Goal: Transaction & Acquisition: Purchase product/service

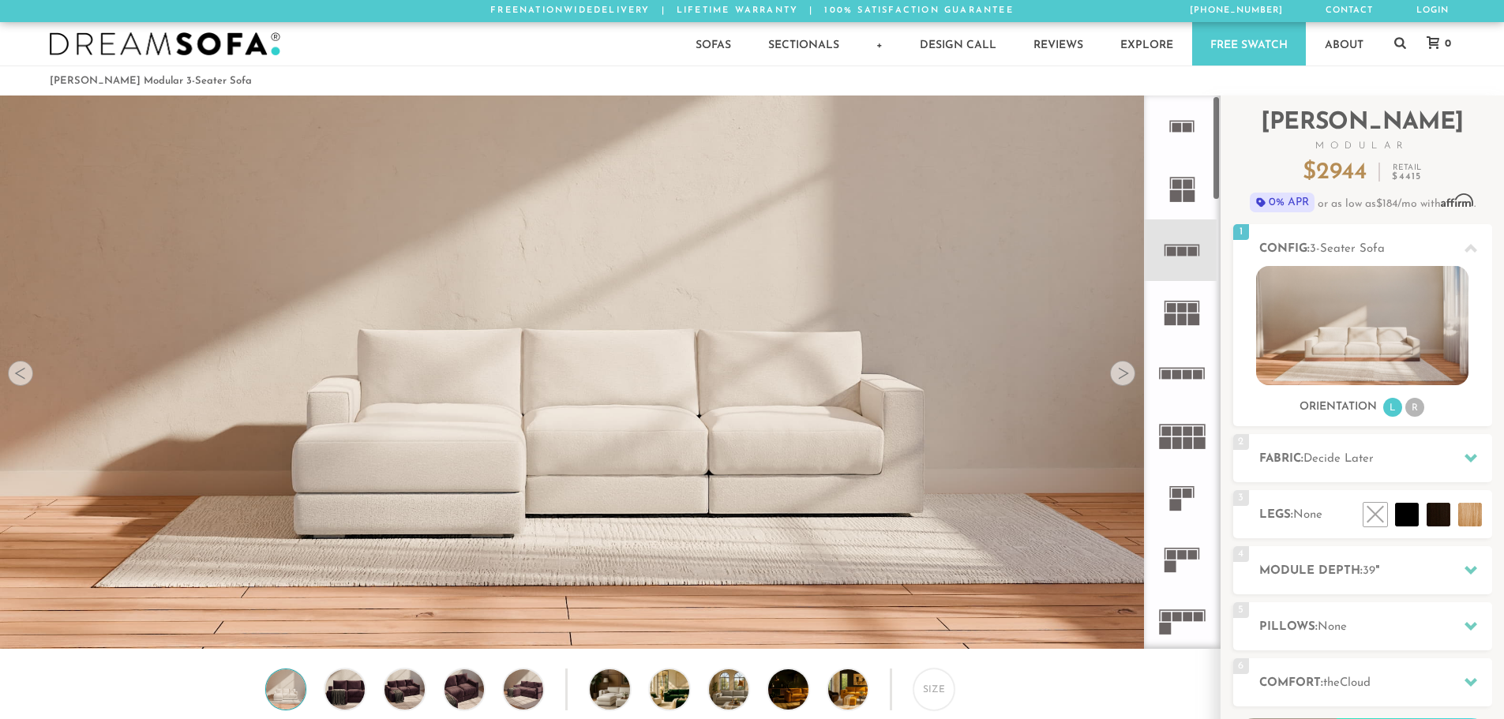
scroll to position [18489, 1492]
click at [1184, 306] on rect at bounding box center [1182, 307] width 9 height 9
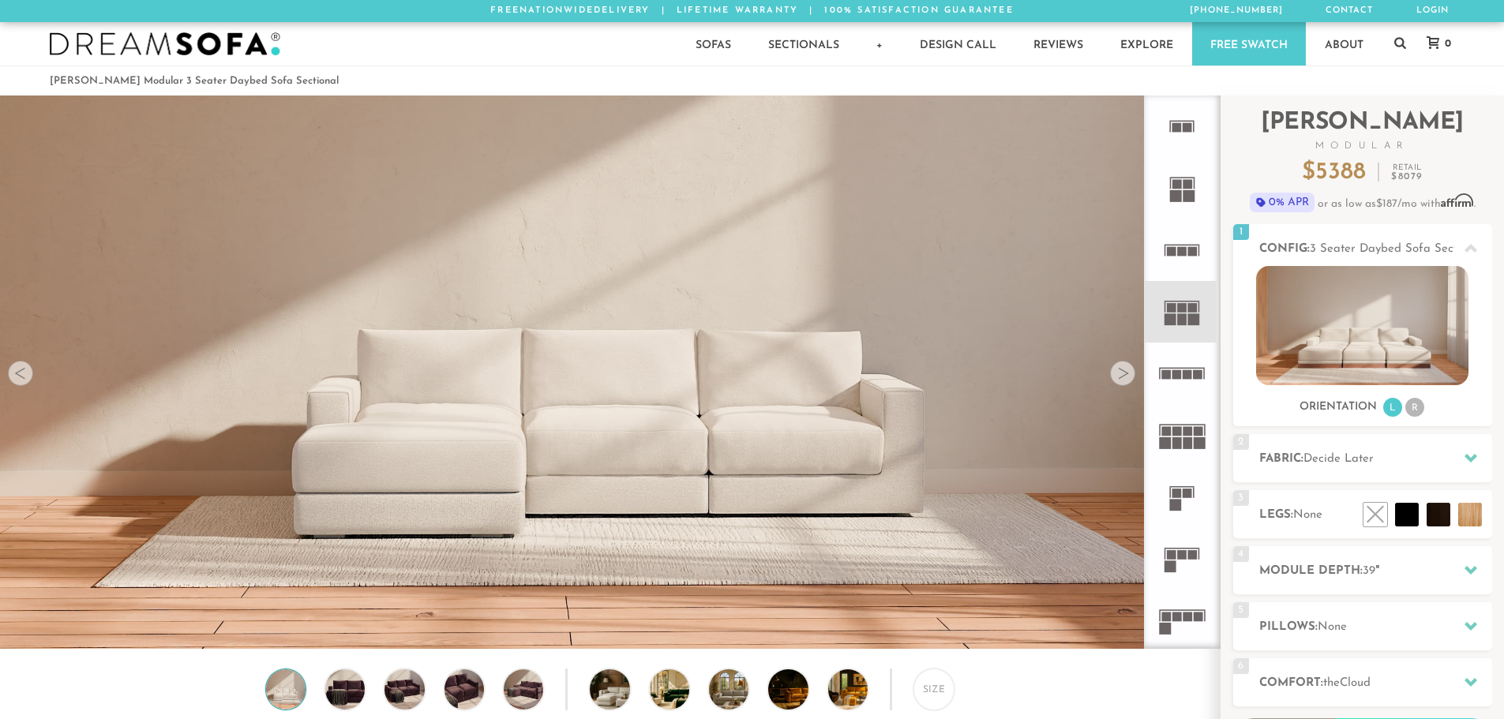
click at [1183, 307] on rect at bounding box center [1182, 307] width 9 height 9
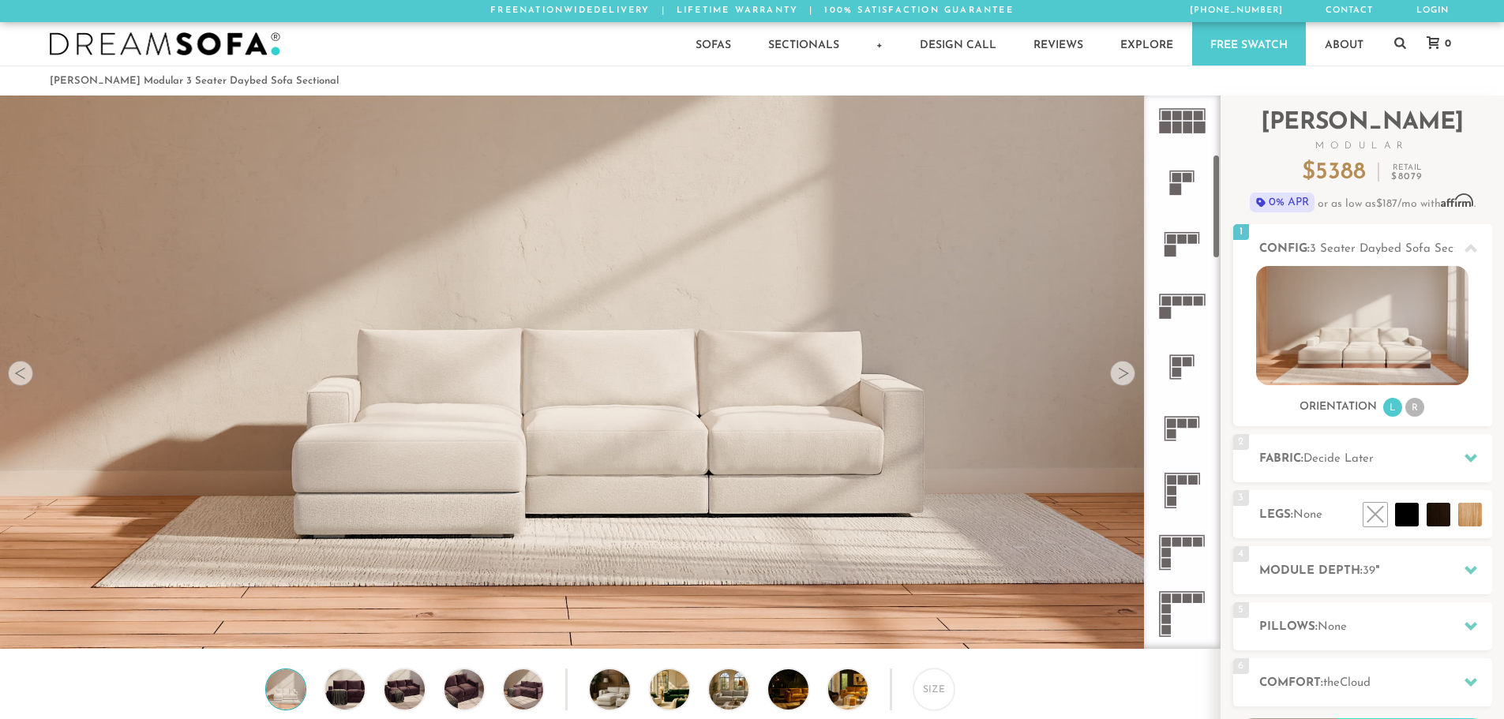
scroll to position [316, 0]
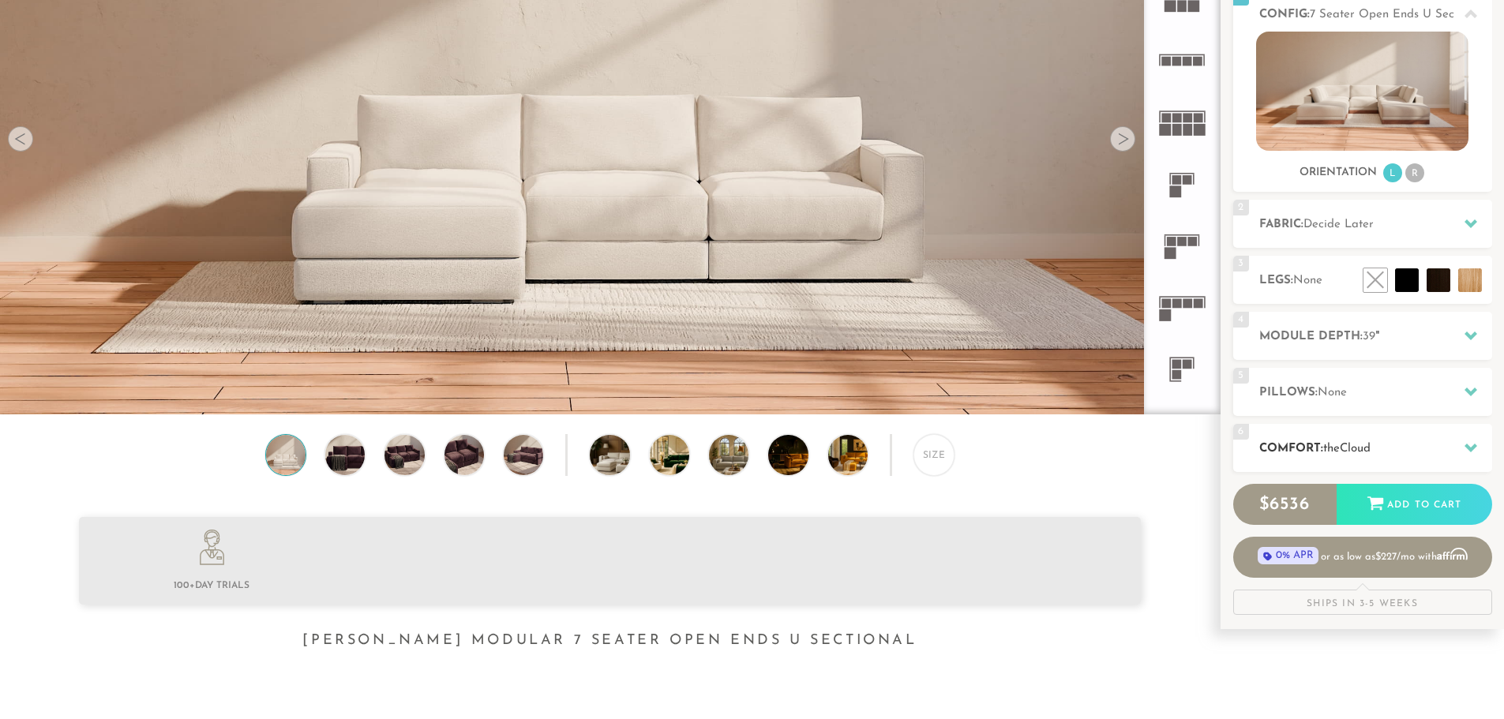
scroll to position [237, 0]
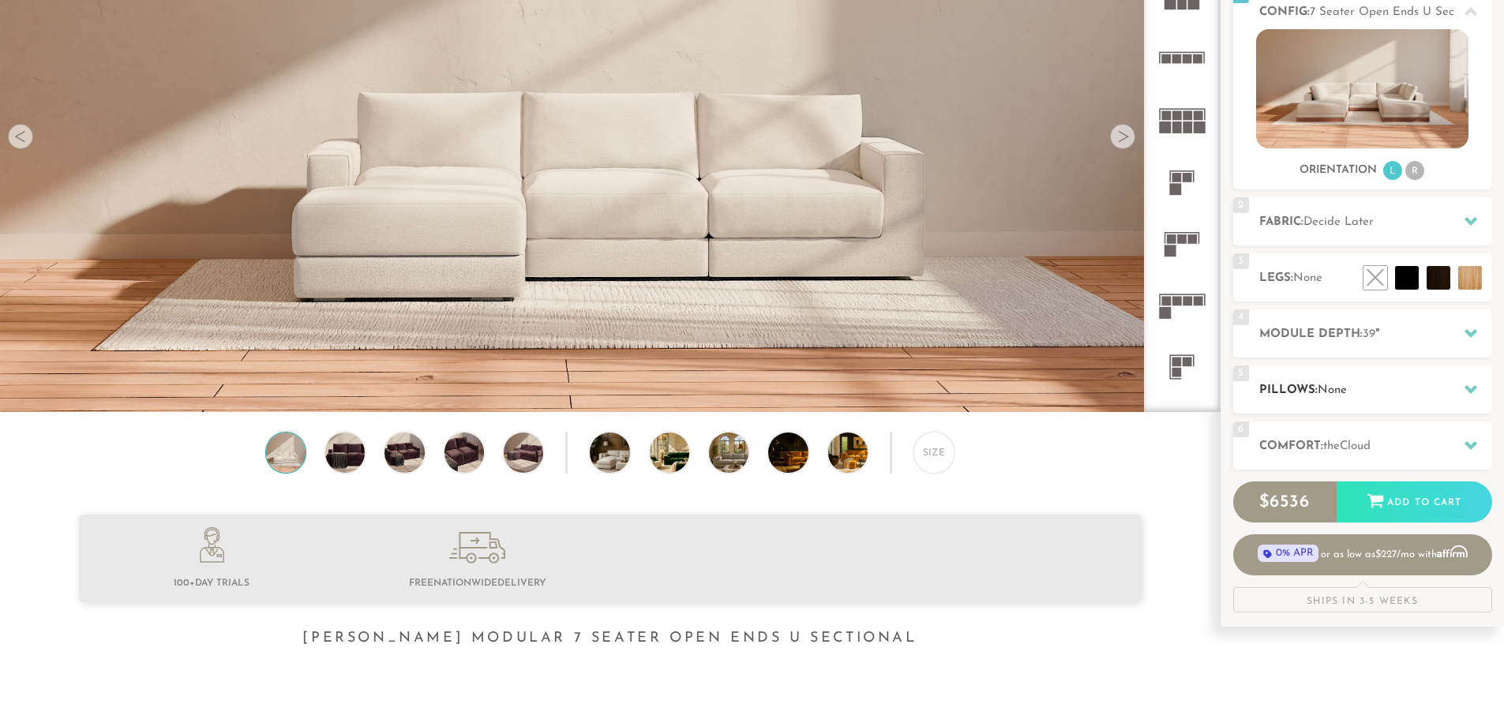
click at [1372, 398] on div "5 Pillows: None" at bounding box center [1362, 390] width 259 height 48
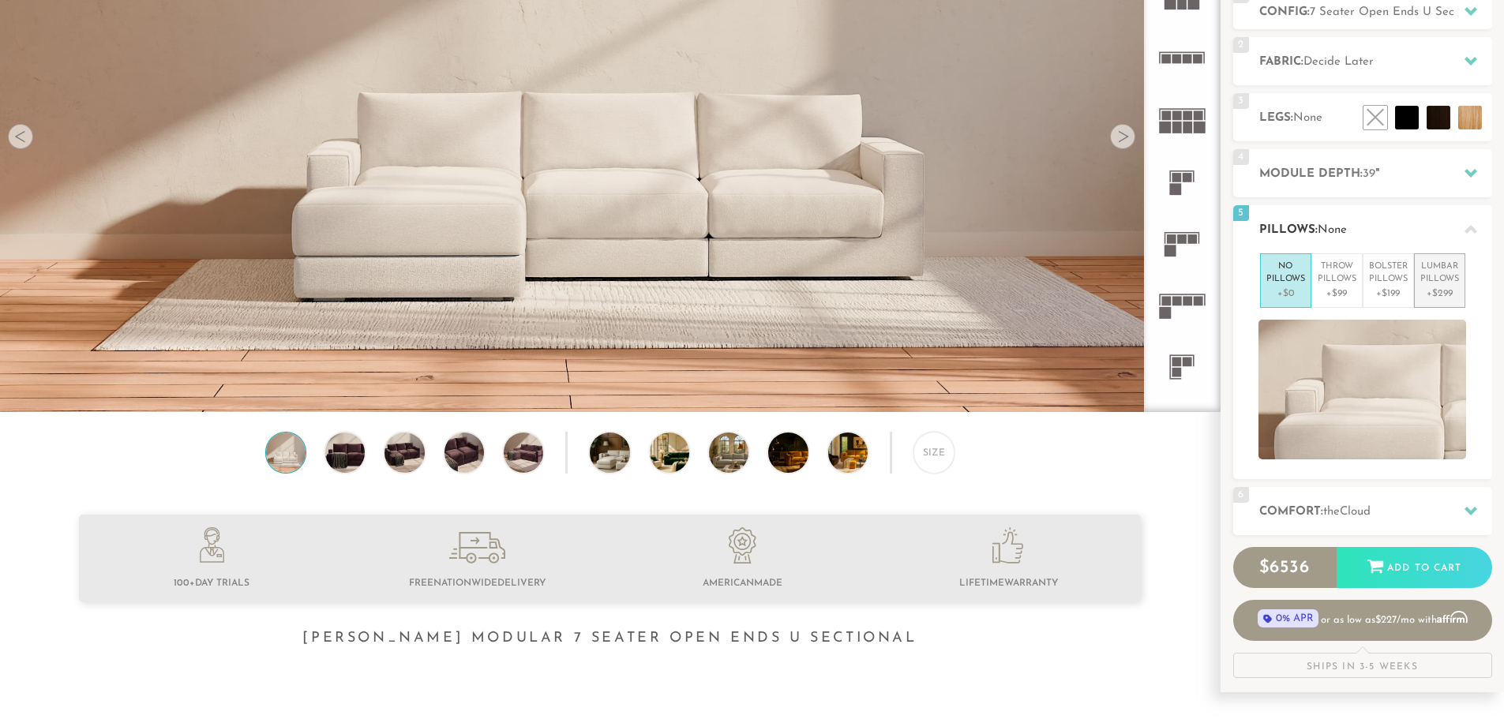
click at [1444, 269] on p "Lumbar Pillows" at bounding box center [1439, 274] width 39 height 26
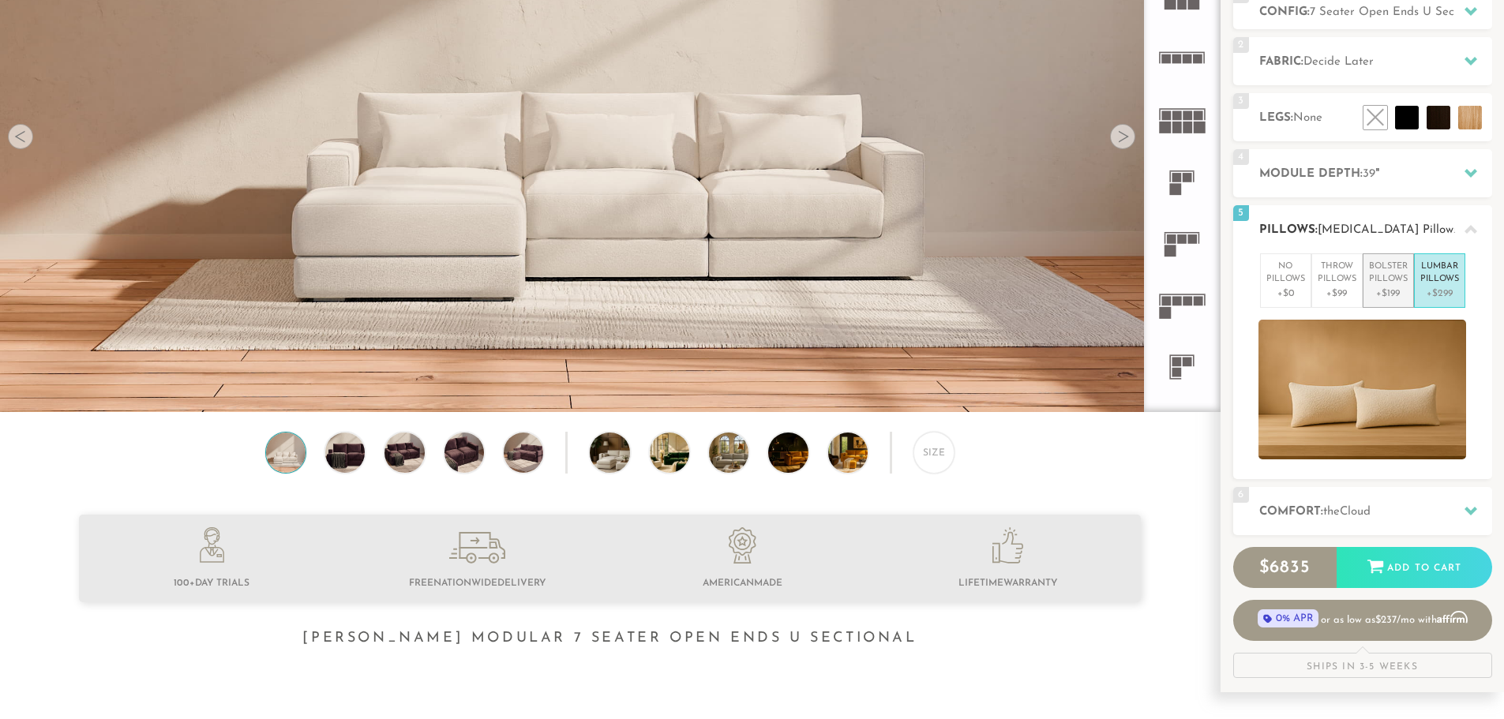
click at [1394, 287] on p "+$199" at bounding box center [1388, 294] width 39 height 14
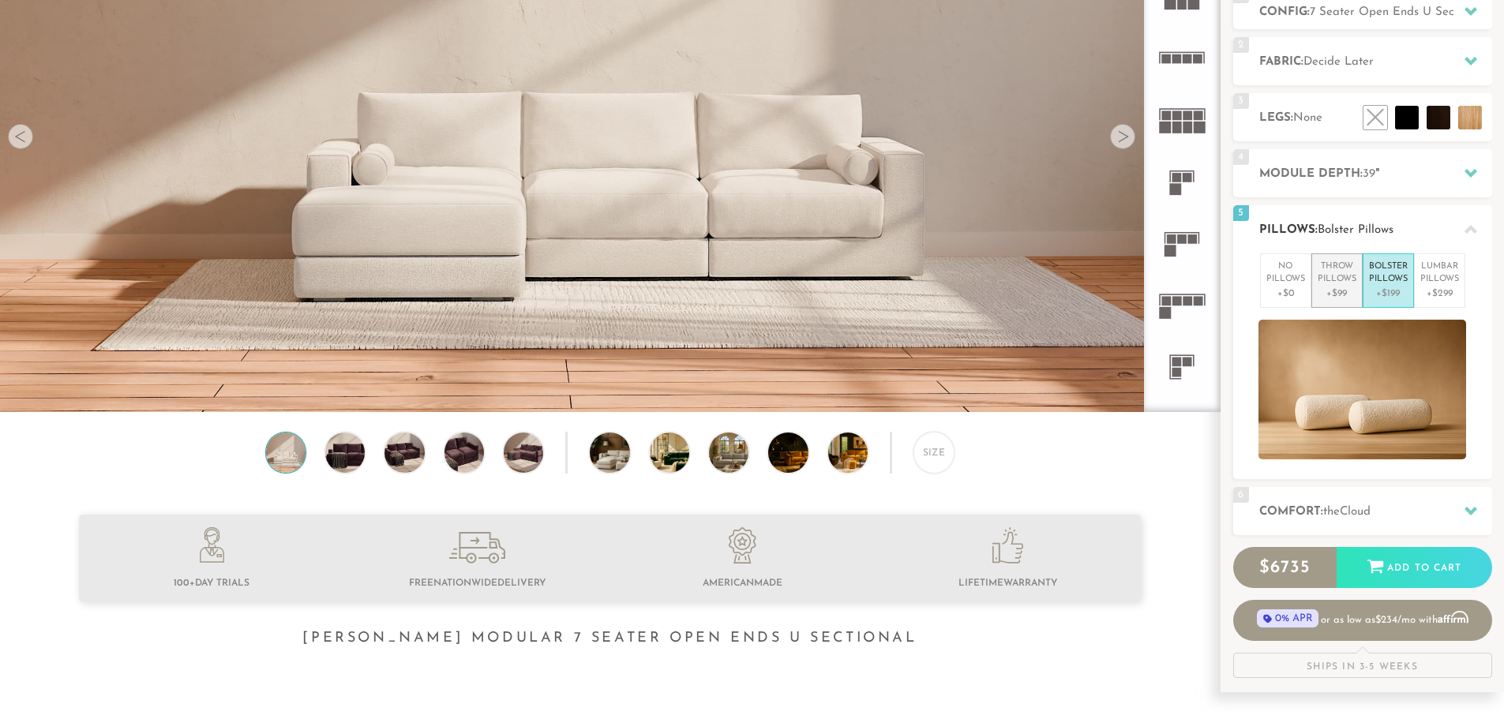
click at [1333, 283] on p "Throw Pillows" at bounding box center [1337, 274] width 39 height 26
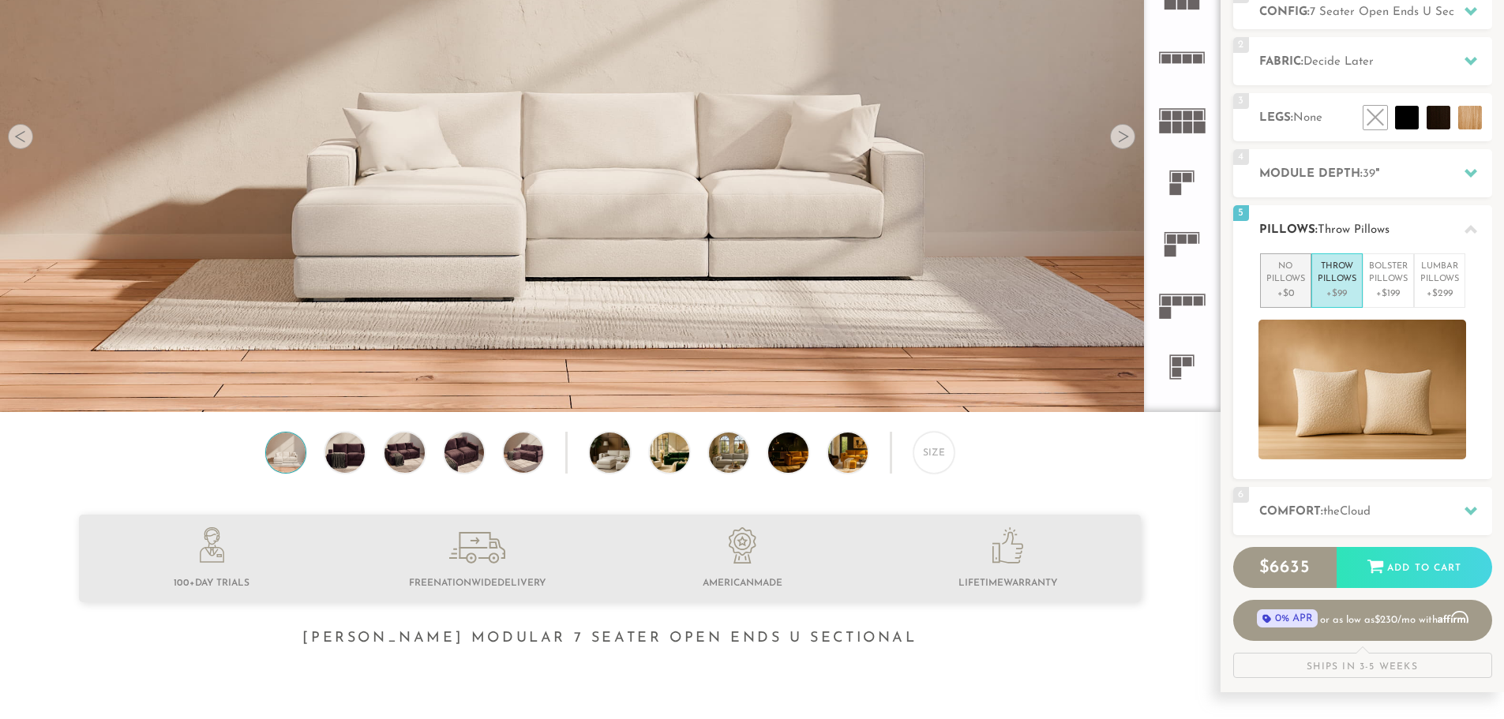
click at [1284, 279] on p "No Pillows" at bounding box center [1286, 274] width 39 height 26
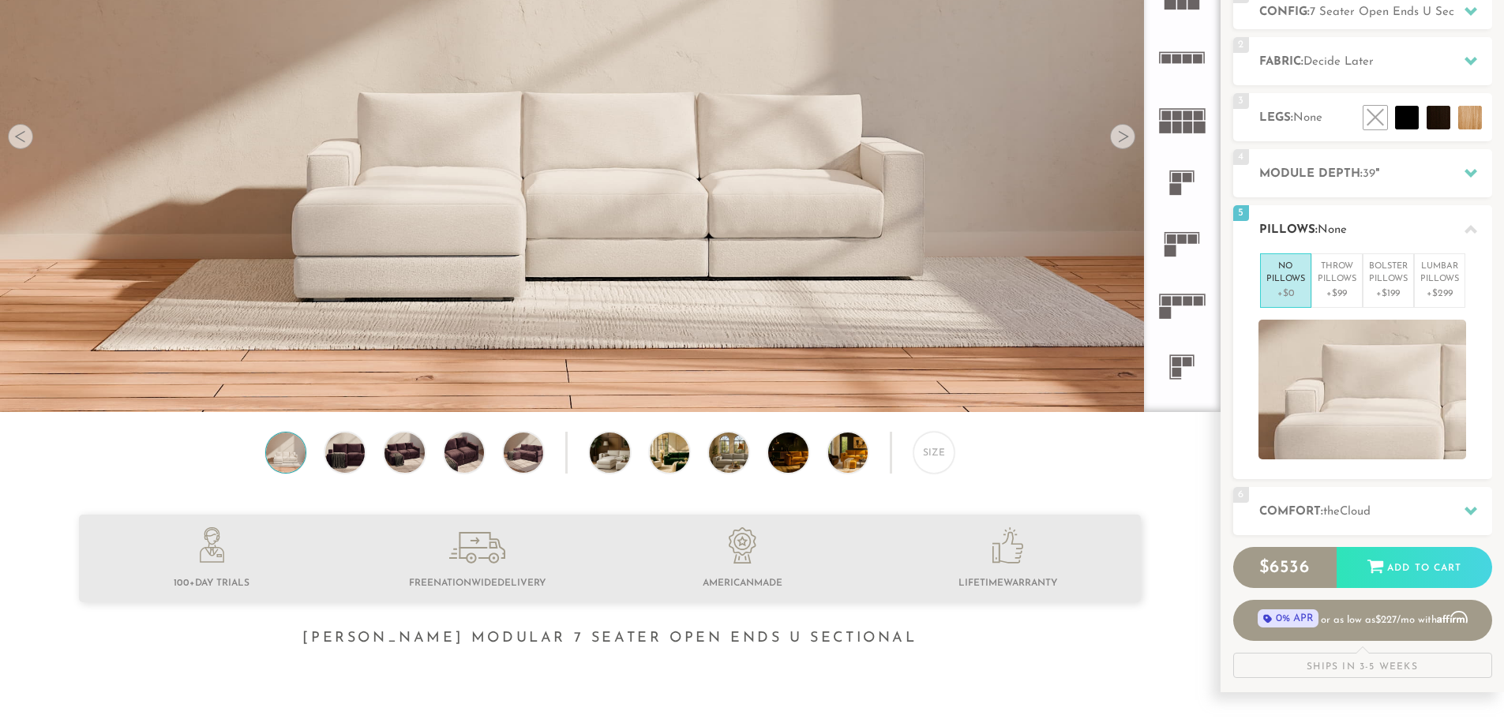
click at [1467, 227] on icon at bounding box center [1471, 229] width 13 height 13
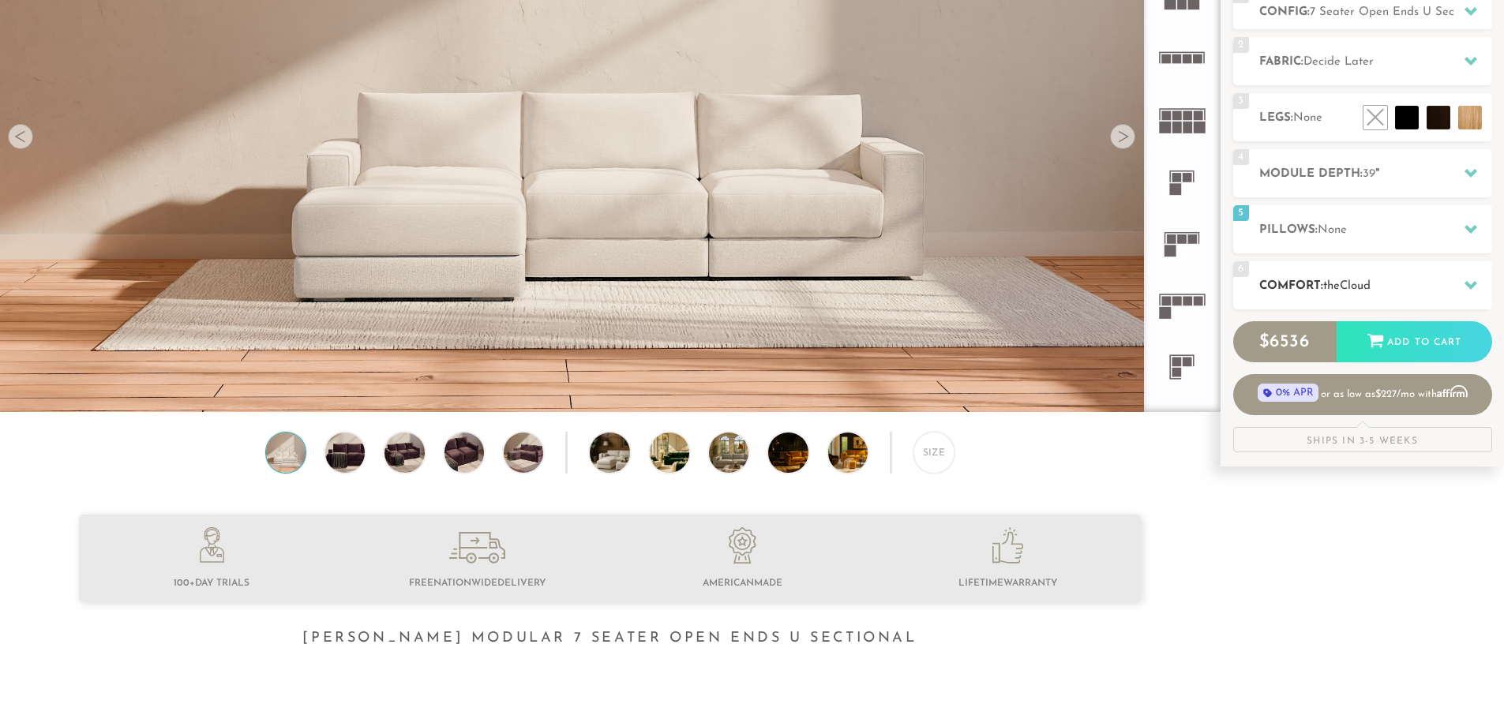
click at [1473, 288] on icon at bounding box center [1471, 285] width 13 height 13
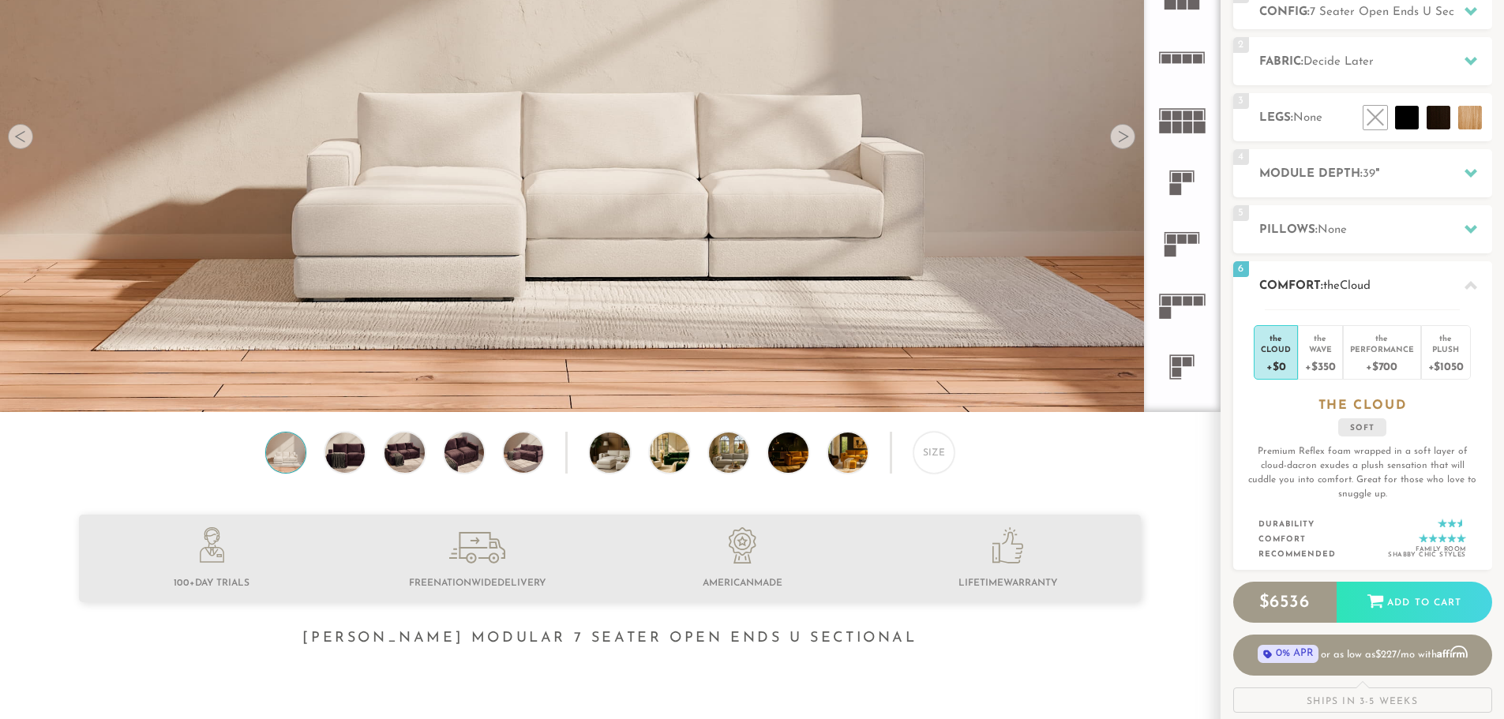
click at [1473, 288] on icon at bounding box center [1471, 285] width 13 height 9
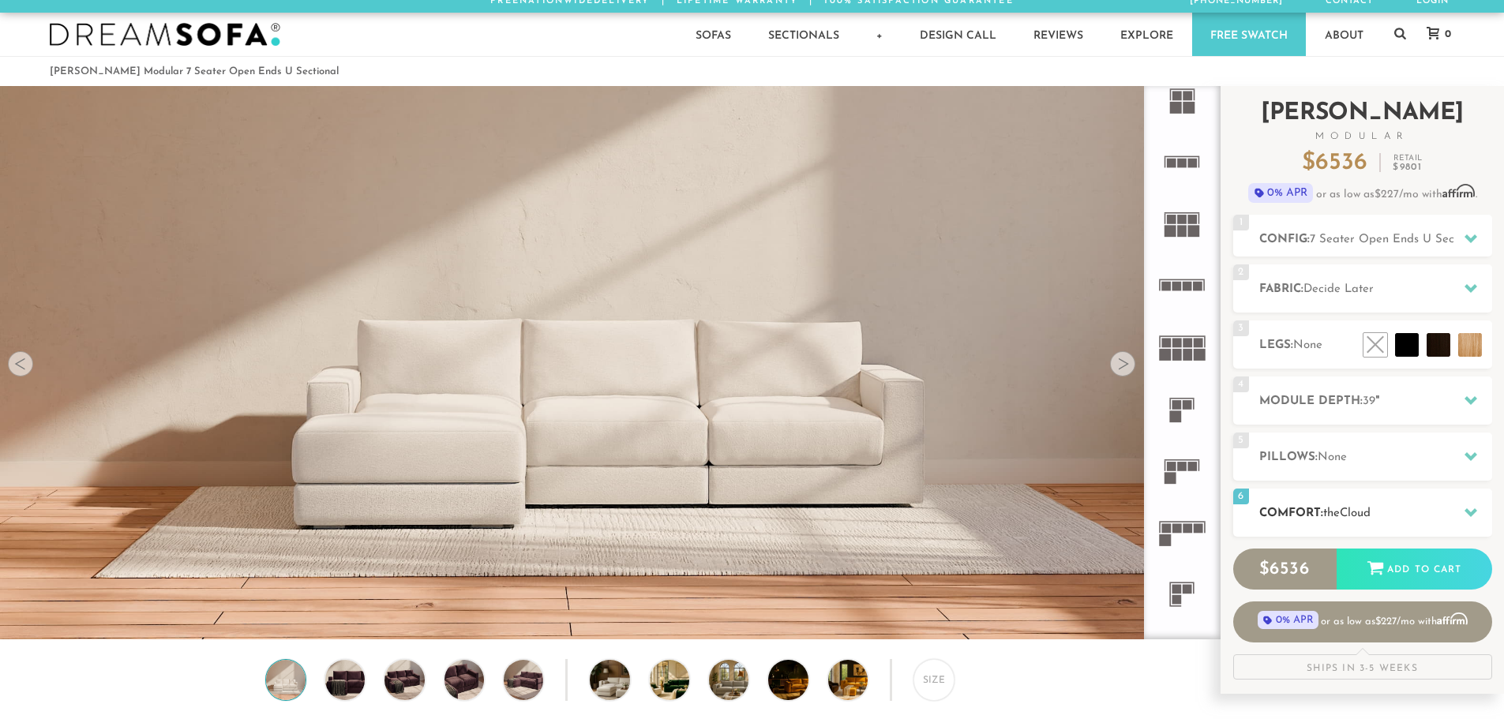
scroll to position [0, 0]
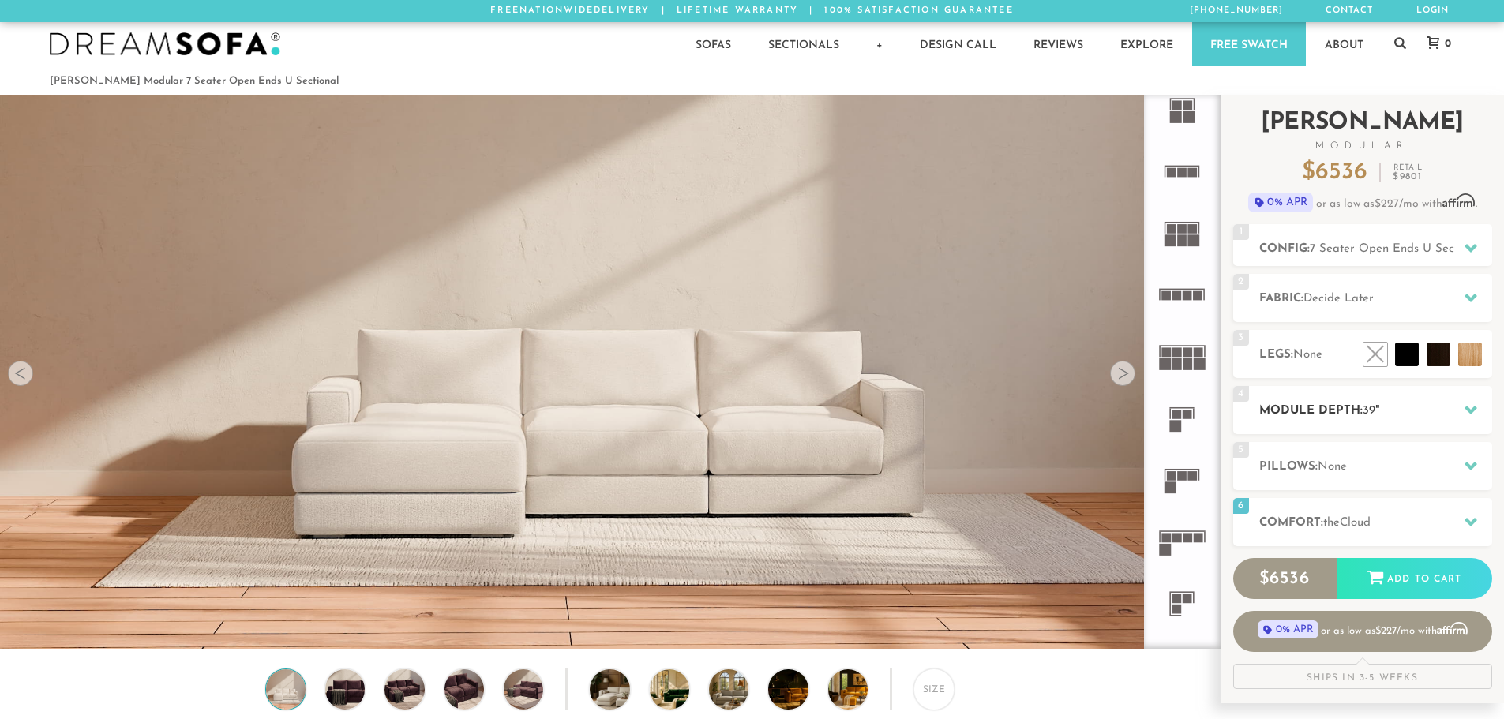
click at [1468, 404] on icon at bounding box center [1471, 409] width 13 height 13
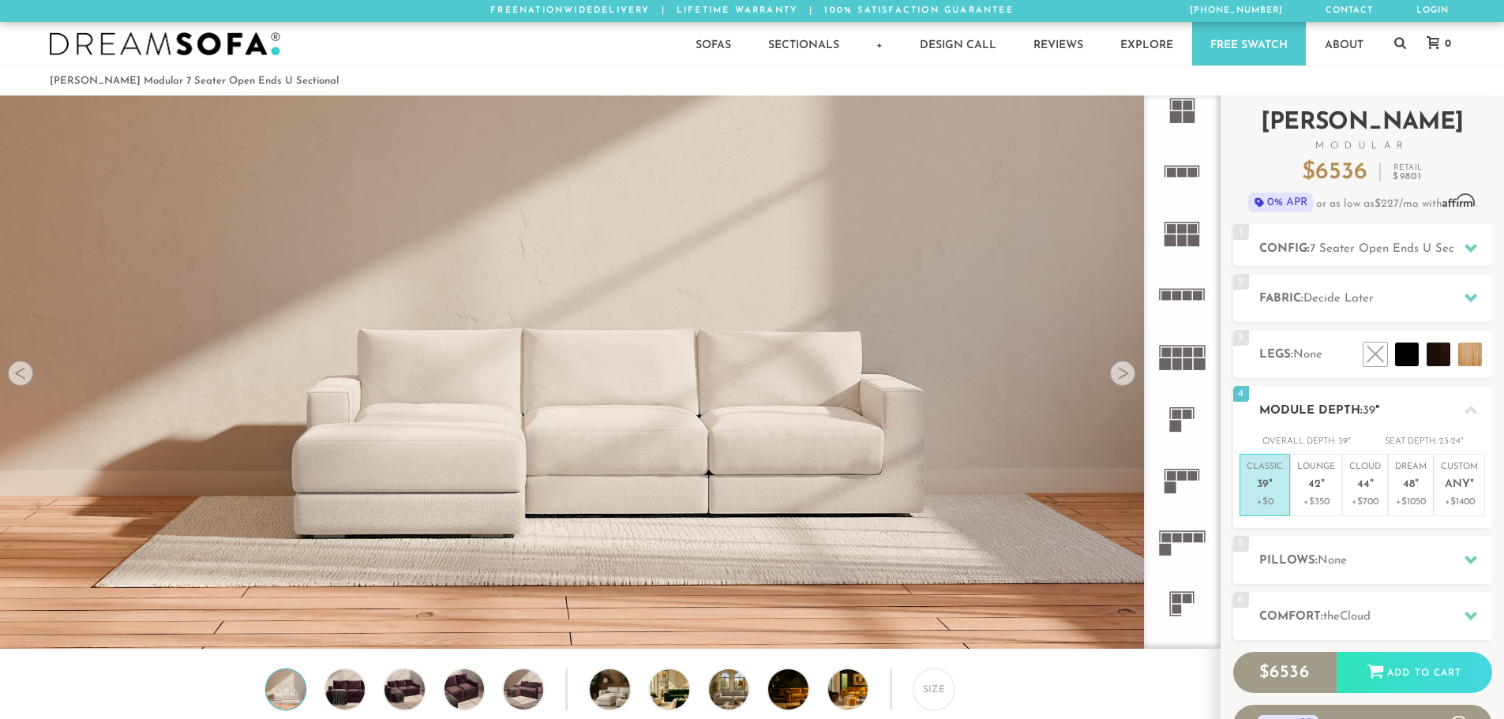
click at [1468, 404] on icon at bounding box center [1471, 410] width 13 height 13
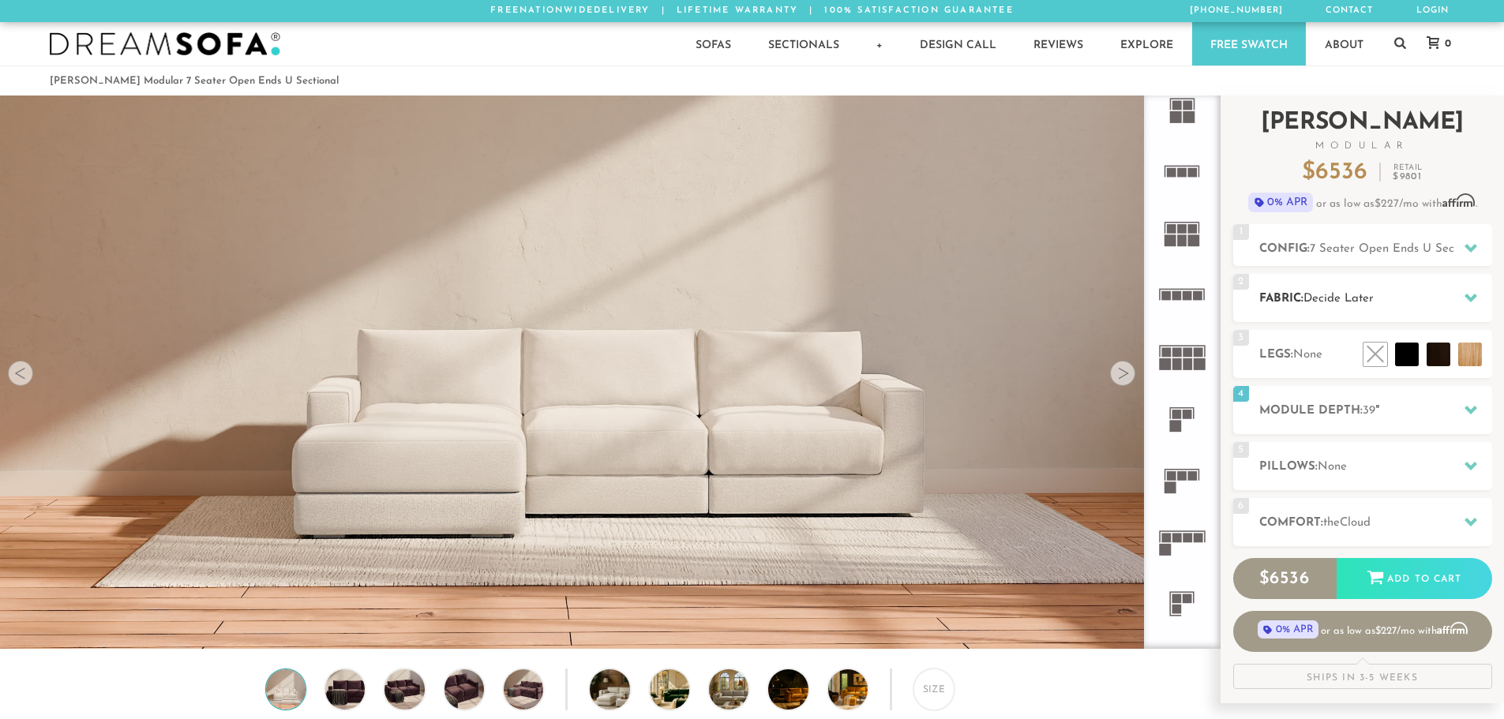
click at [1463, 297] on div at bounding box center [1470, 298] width 33 height 32
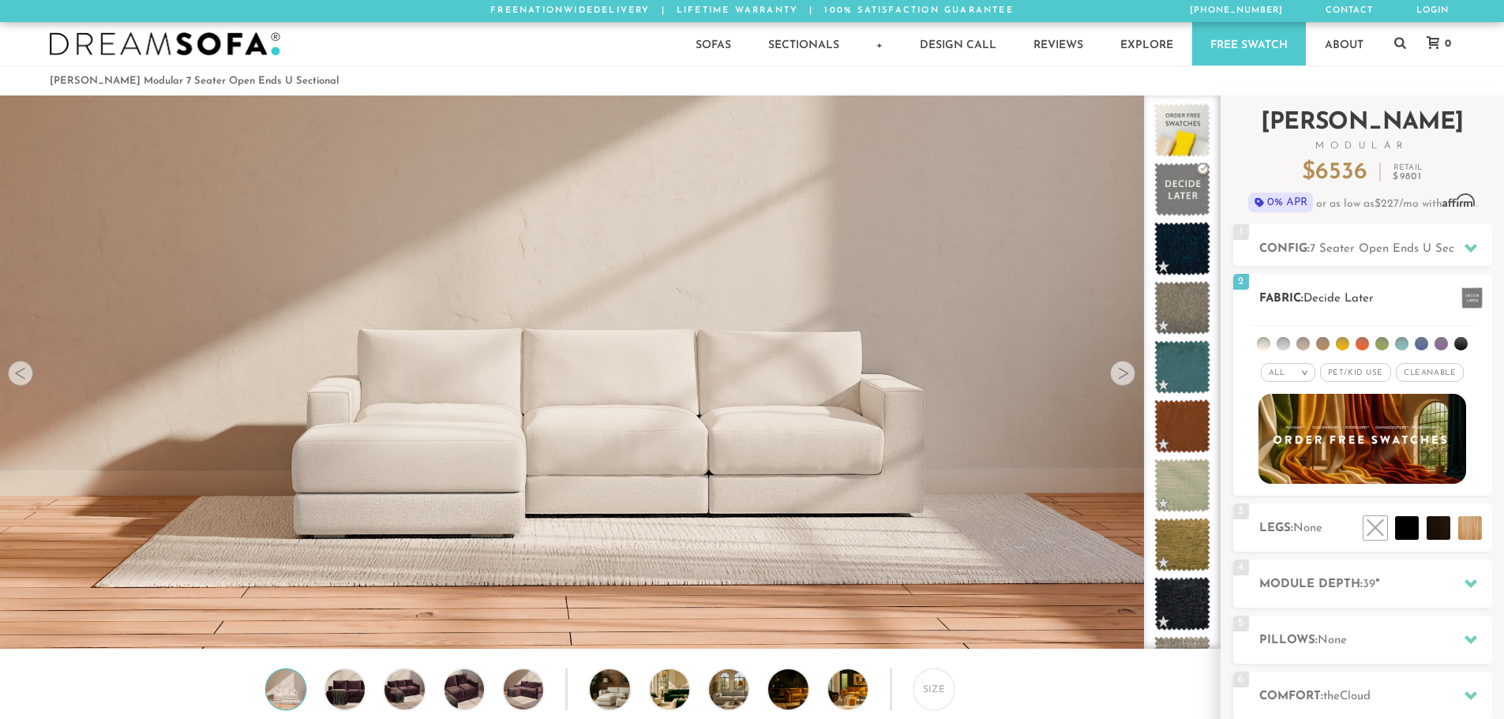
click at [1419, 370] on span "Cleanable x" at bounding box center [1430, 372] width 68 height 19
click at [1345, 373] on span "Pet/Kid Use x" at bounding box center [1349, 372] width 71 height 19
click at [1269, 371] on em "All" at bounding box center [1265, 373] width 17 height 9
click at [1277, 509] on li "Luxury" at bounding box center [1276, 506] width 54 height 22
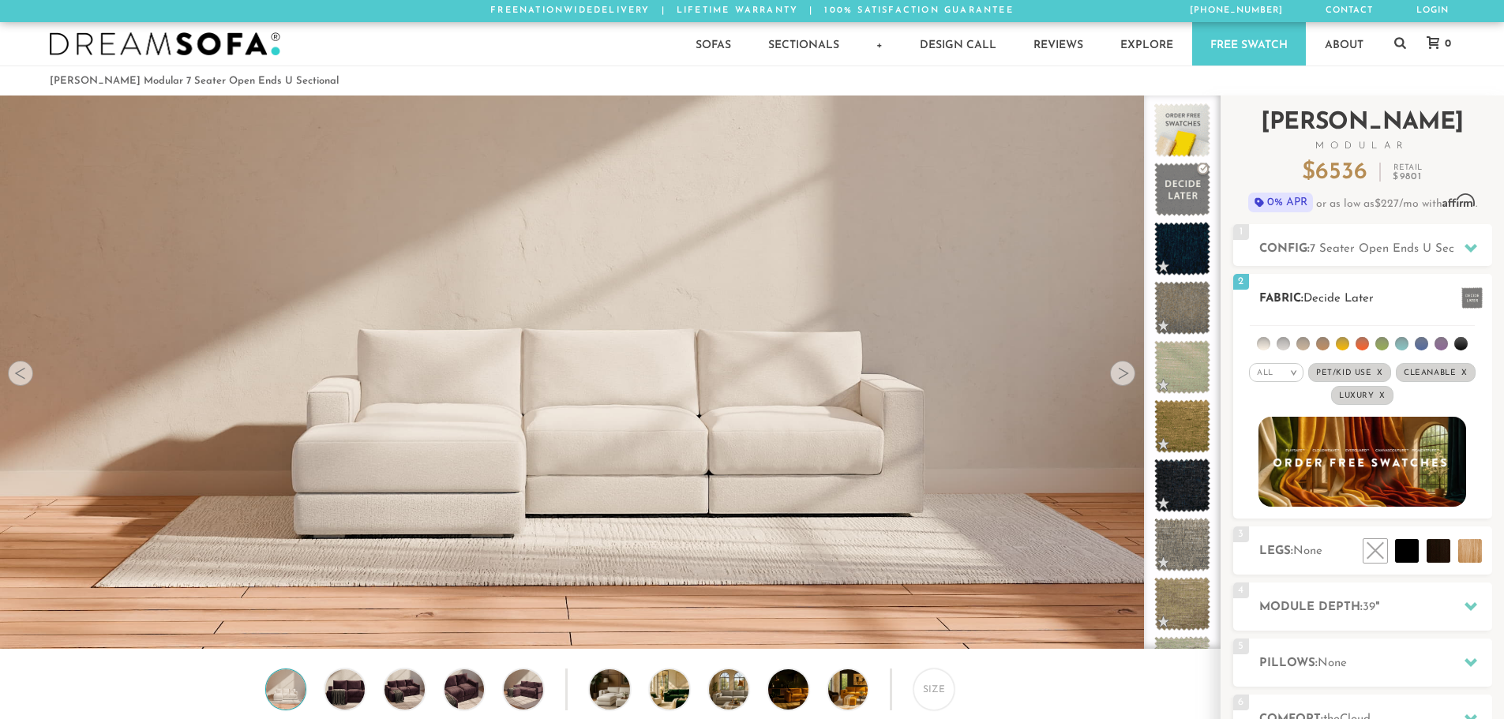
click at [1277, 370] on div "All >" at bounding box center [1276, 372] width 54 height 19
click at [1280, 397] on li "All" at bounding box center [1276, 393] width 54 height 22
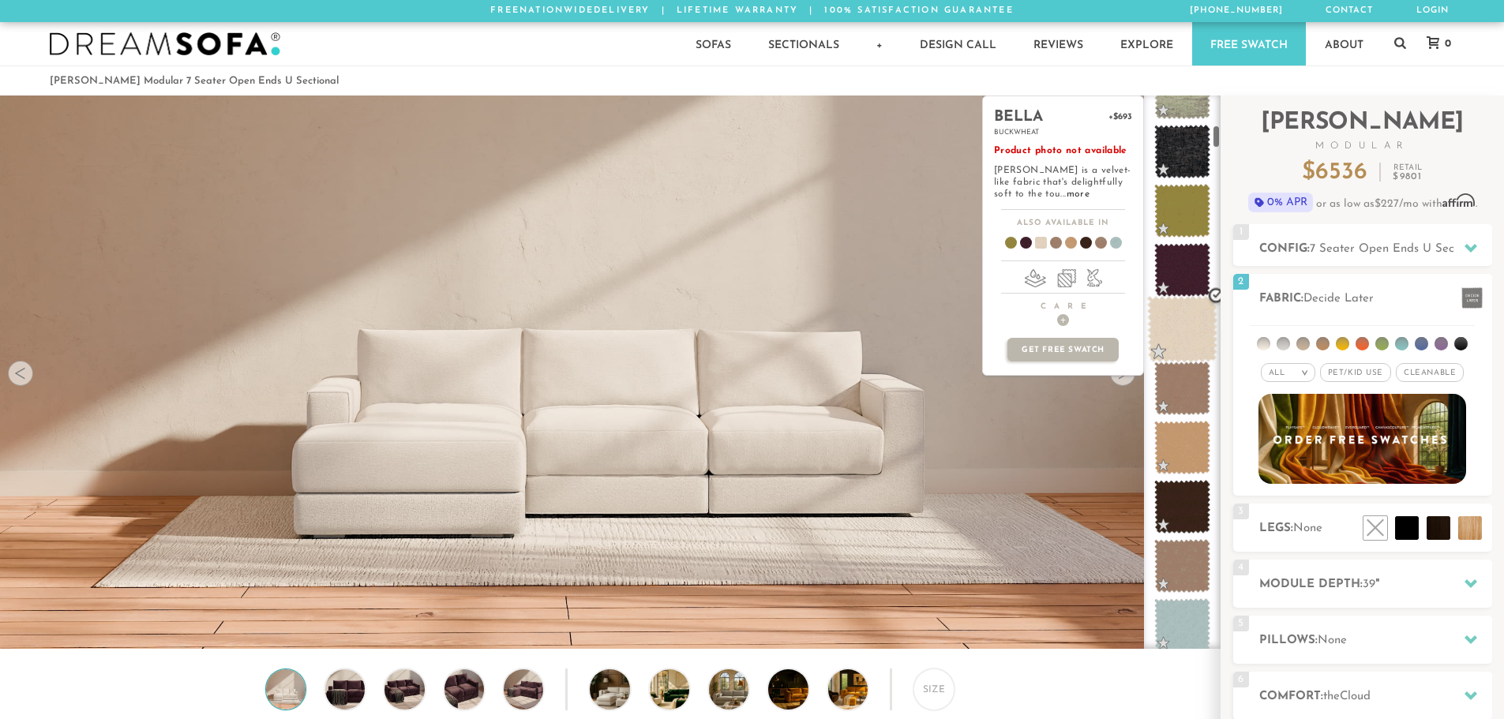
scroll to position [690, 0]
click at [1178, 268] on span at bounding box center [1182, 269] width 70 height 67
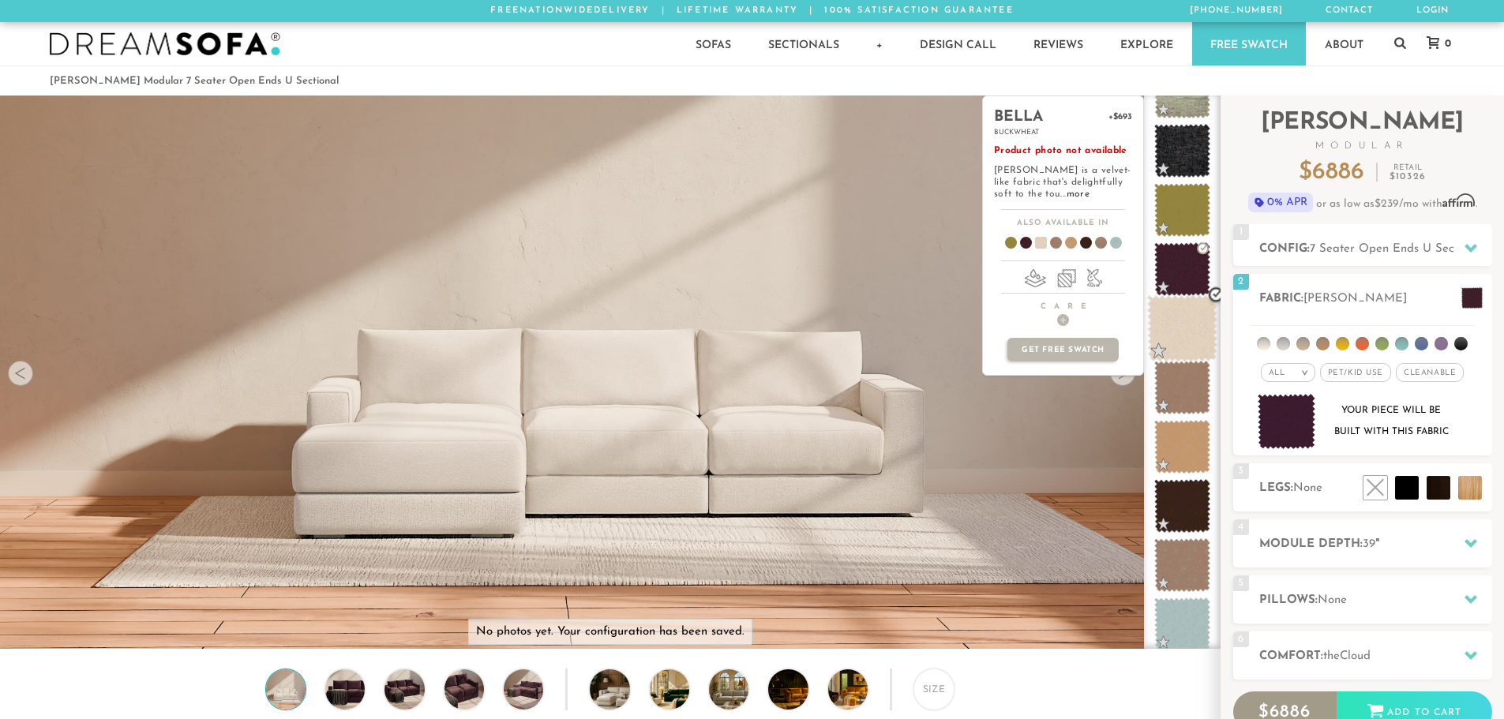
click at [1199, 328] on span at bounding box center [1182, 328] width 70 height 67
click at [1195, 374] on span at bounding box center [1182, 388] width 70 height 67
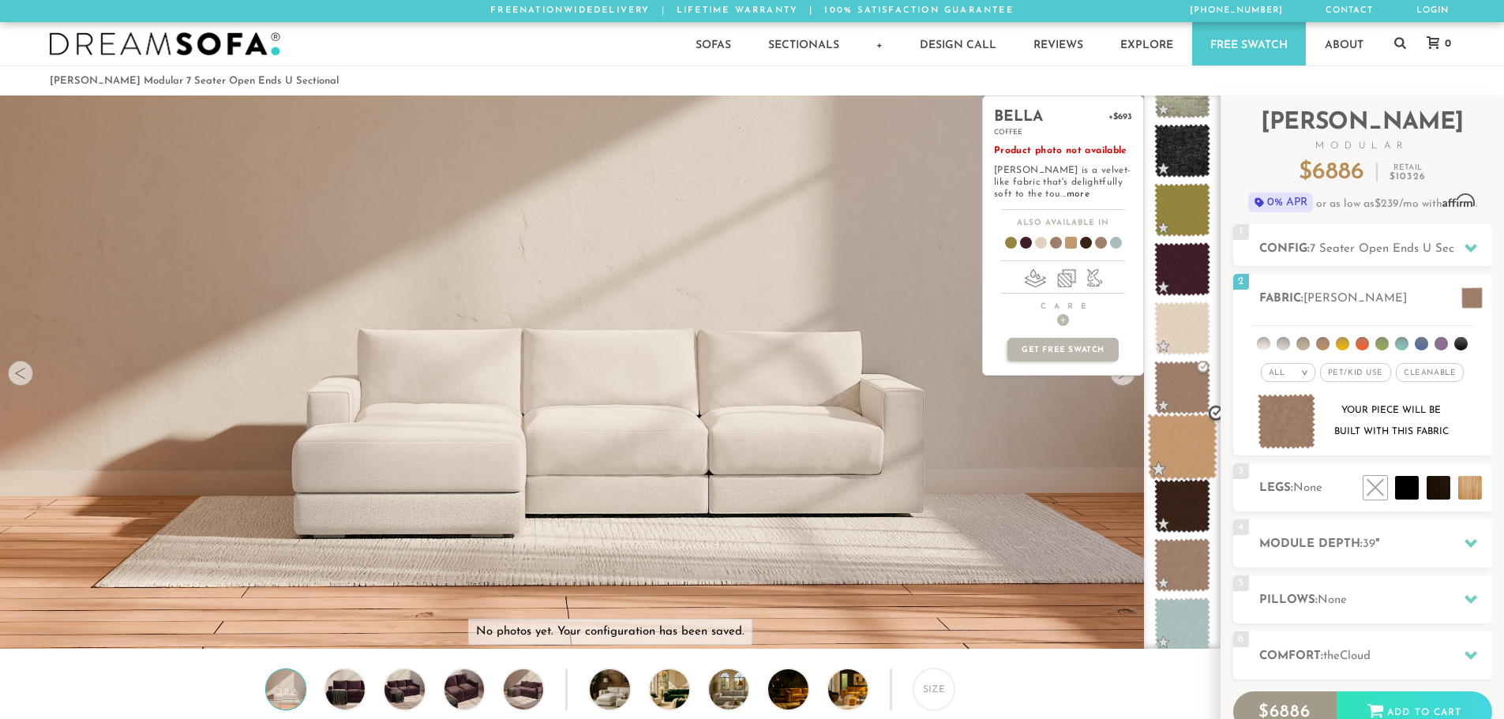
click at [1199, 445] on span at bounding box center [1182, 447] width 70 height 67
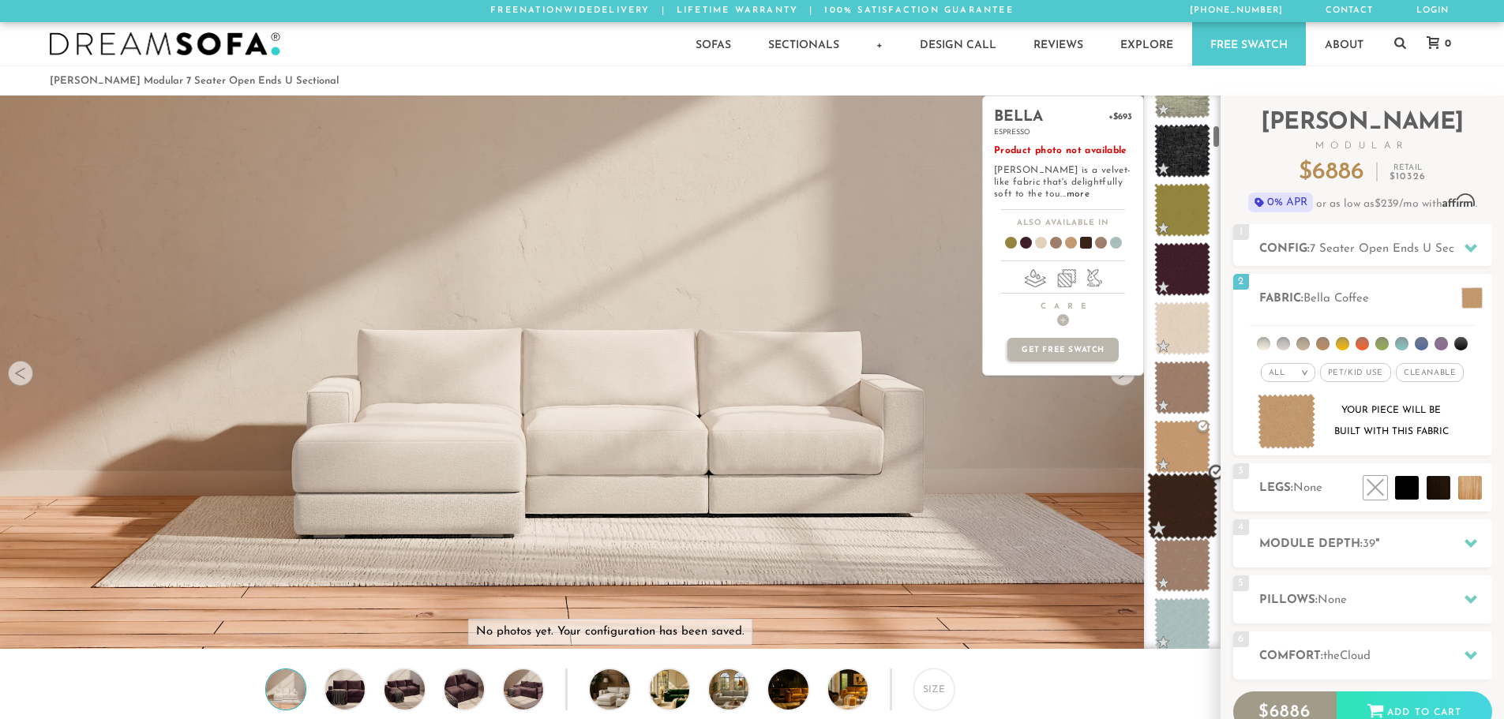
click at [1190, 528] on span at bounding box center [1182, 506] width 70 height 67
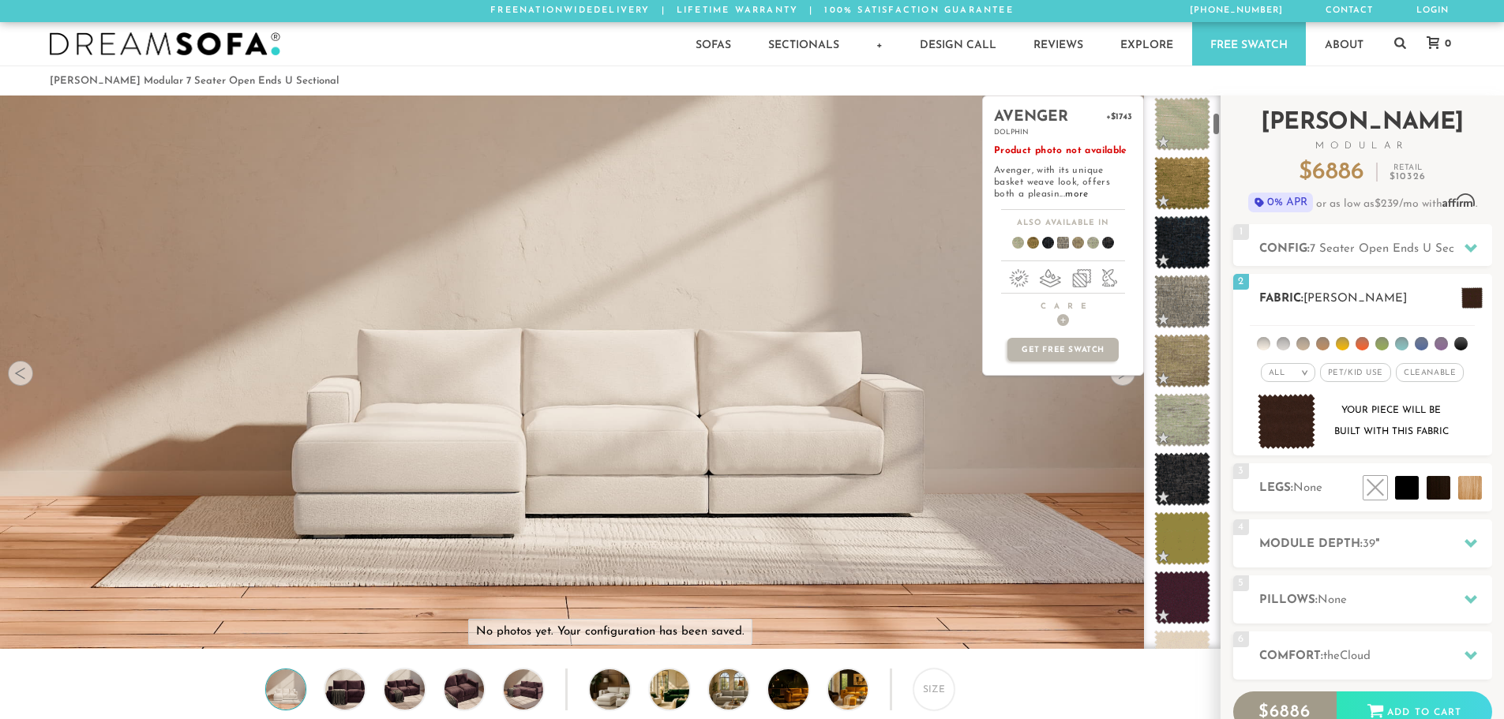
scroll to position [216, 0]
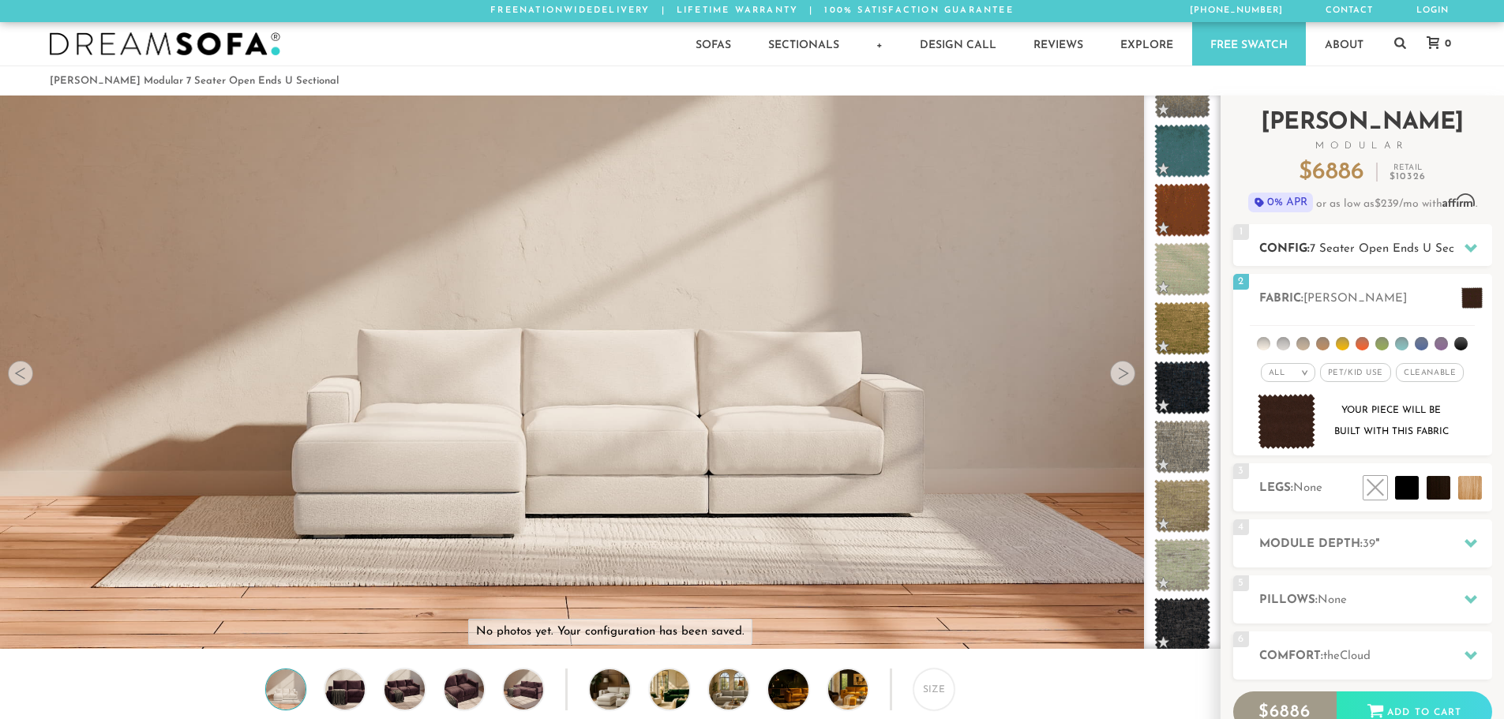
click at [1454, 238] on div "1 Config: 7 Seater Open Ends U Sectional R" at bounding box center [1362, 245] width 259 height 42
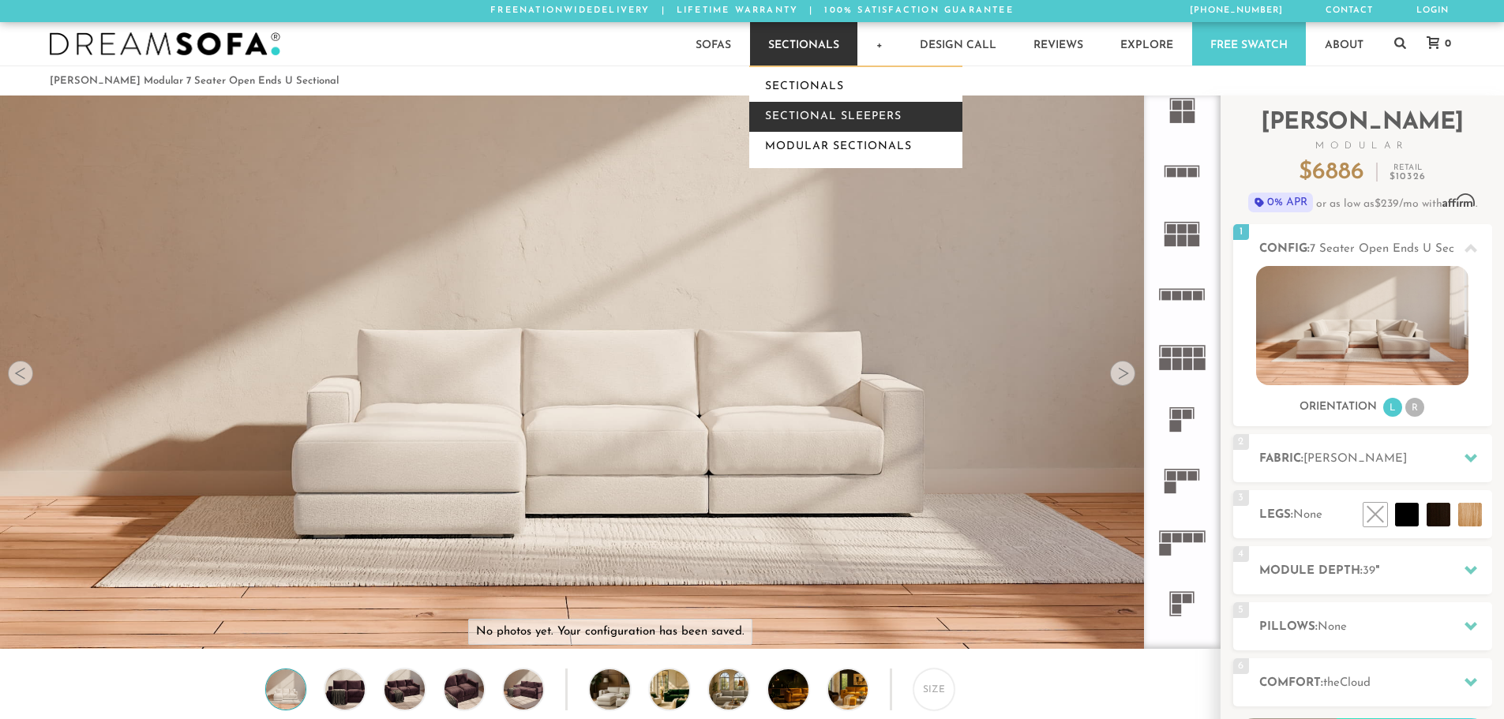
click at [844, 119] on link "Sectional Sleepers" at bounding box center [855, 117] width 213 height 30
